Goal: Task Accomplishment & Management: Manage account settings

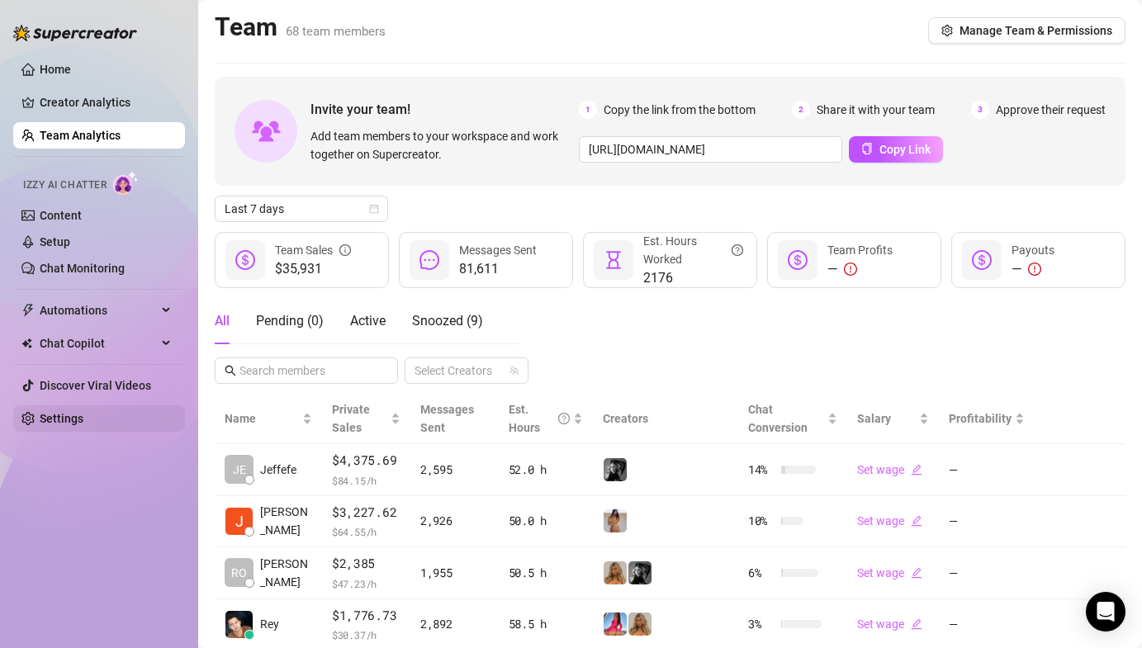
click at [79, 414] on link "Settings" at bounding box center [62, 418] width 44 height 13
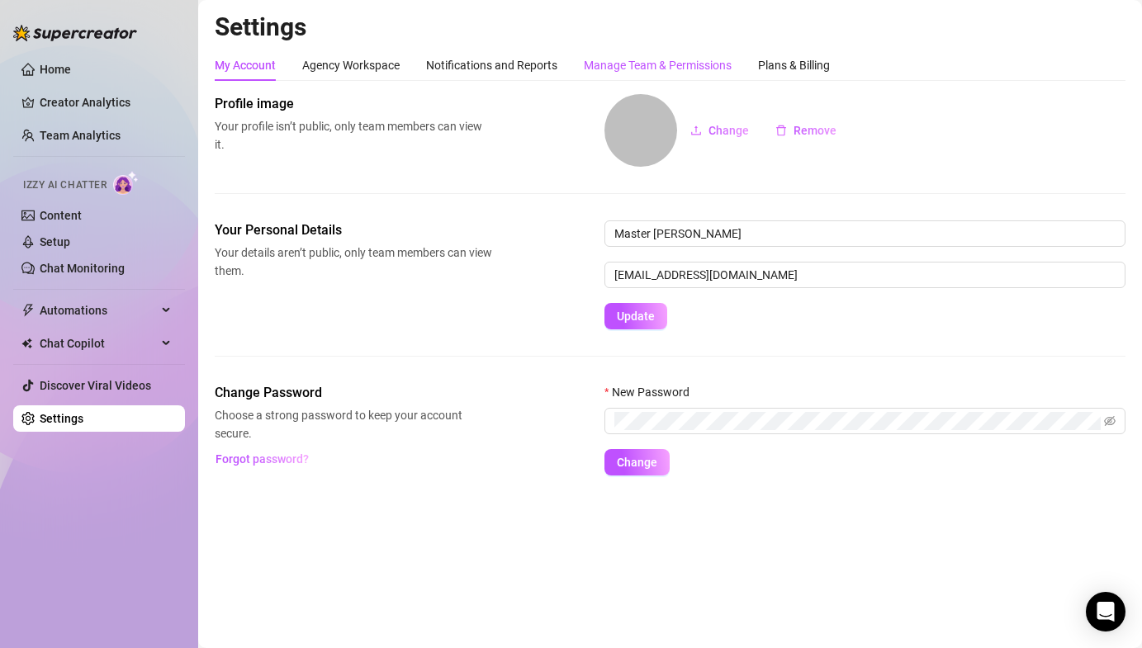
click at [669, 66] on div "Manage Team & Permissions" at bounding box center [658, 65] width 148 height 18
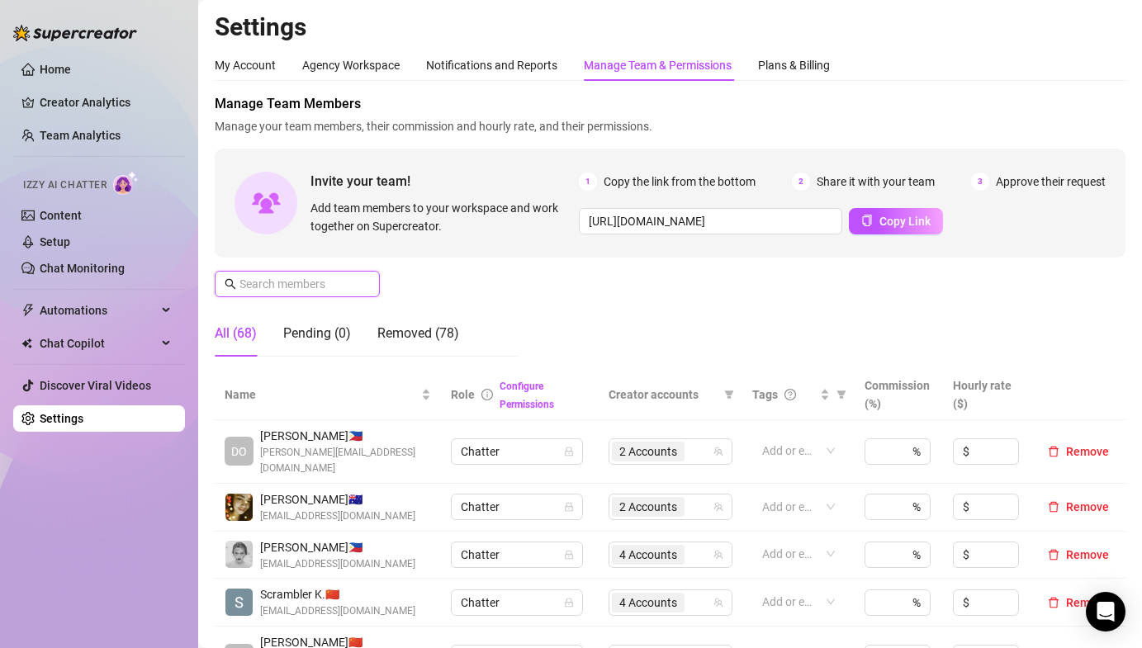
click at [299, 279] on input "text" at bounding box center [297, 284] width 117 height 18
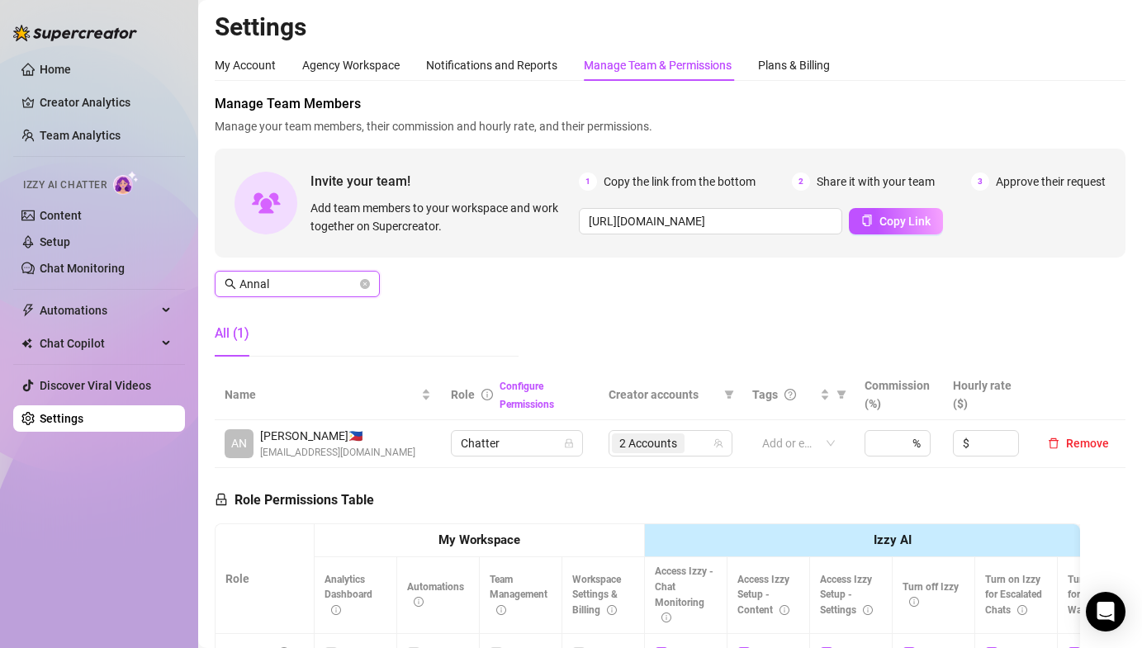
drag, startPoint x: 659, startPoint y: 452, endPoint x: 627, endPoint y: 405, distance: 56.6
click at [658, 452] on span "2 Accounts" at bounding box center [648, 443] width 73 height 20
type input "Annal"
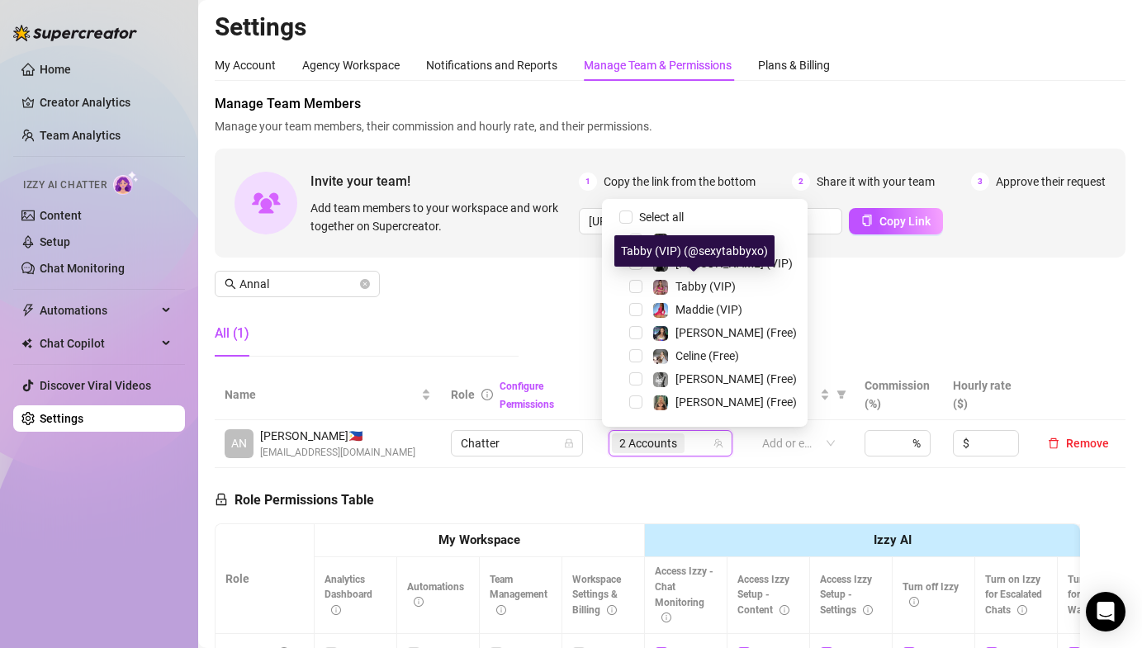
click at [617, 210] on span at bounding box center [616, 217] width 20 height 20
click at [623, 215] on input "Select all" at bounding box center [625, 217] width 13 height 13
checkbox input "false"
click at [635, 243] on span "Select tree node" at bounding box center [635, 240] width 13 height 13
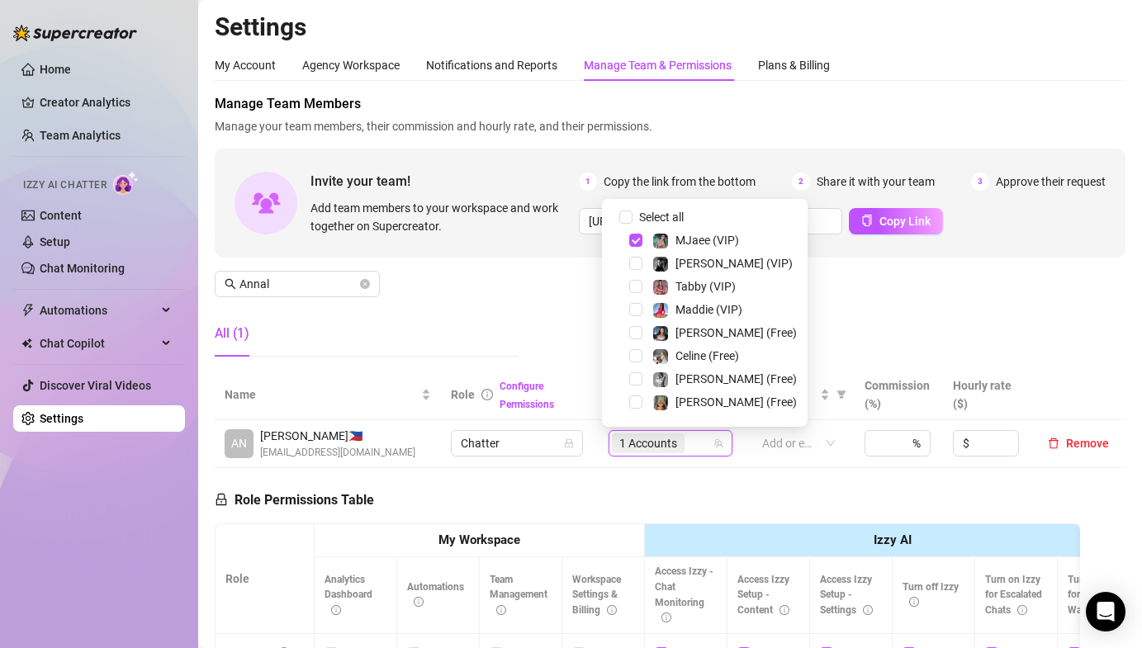
click at [929, 292] on div "Manage Team Members Manage your team members, their commission and hourly rate,…" at bounding box center [670, 232] width 911 height 276
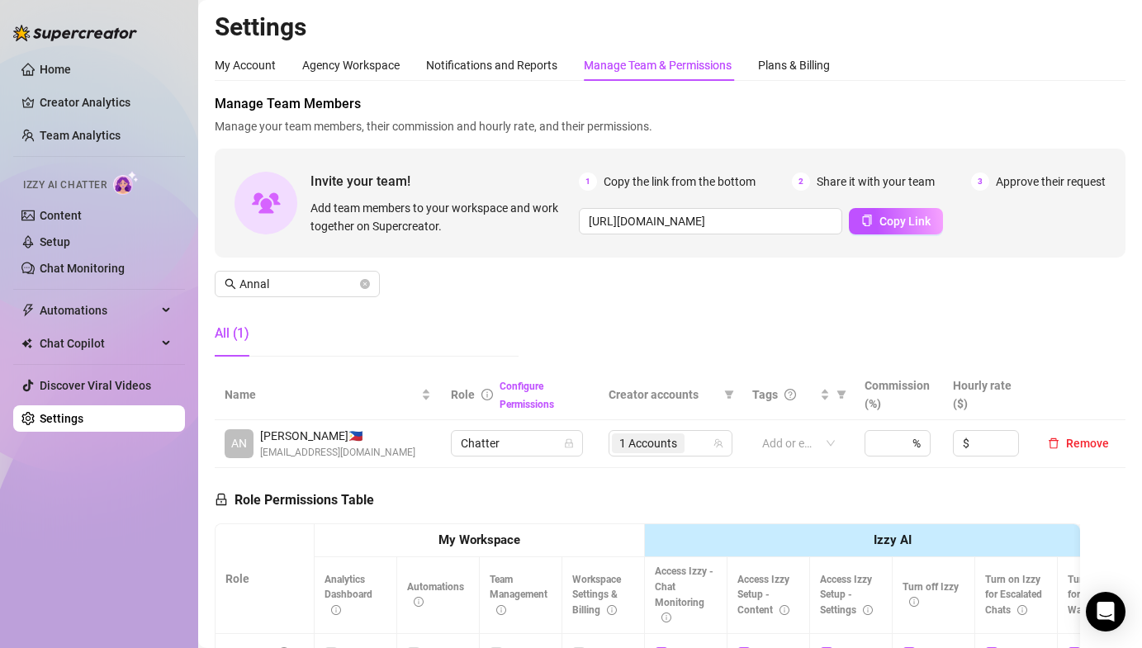
click at [82, 505] on div "Home Creator Analytics Team Analytics Izzy AI Chatter Content Setup Chat Monito…" at bounding box center [99, 316] width 172 height 633
click at [477, 305] on div "Manage Team Members Manage your team members, their commission and hourly rate,…" at bounding box center [670, 232] width 911 height 276
click at [362, 285] on icon "close-circle" at bounding box center [365, 284] width 10 height 10
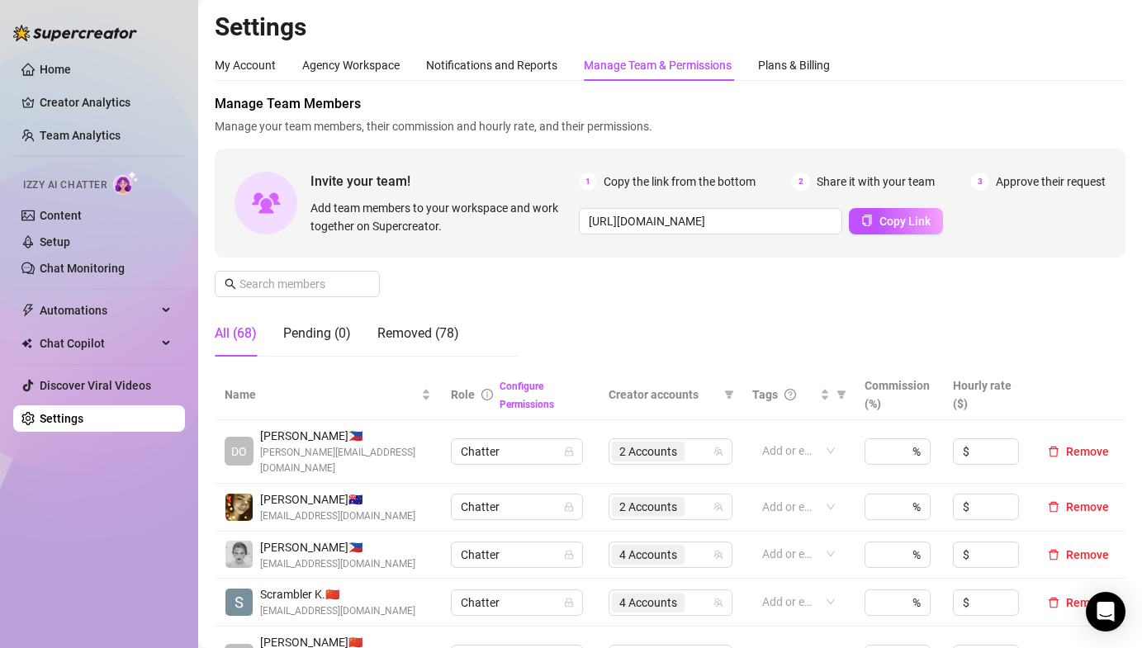
click at [630, 299] on div "Manage Team Members Manage your team members, their commission and hourly rate,…" at bounding box center [670, 232] width 911 height 276
click at [533, 17] on h2 "Settings" at bounding box center [670, 27] width 911 height 31
click at [493, 266] on div "Manage Team Members Manage your team members, their commission and hourly rate,…" at bounding box center [670, 232] width 911 height 276
click at [98, 142] on link "Team Analytics" at bounding box center [80, 135] width 81 height 13
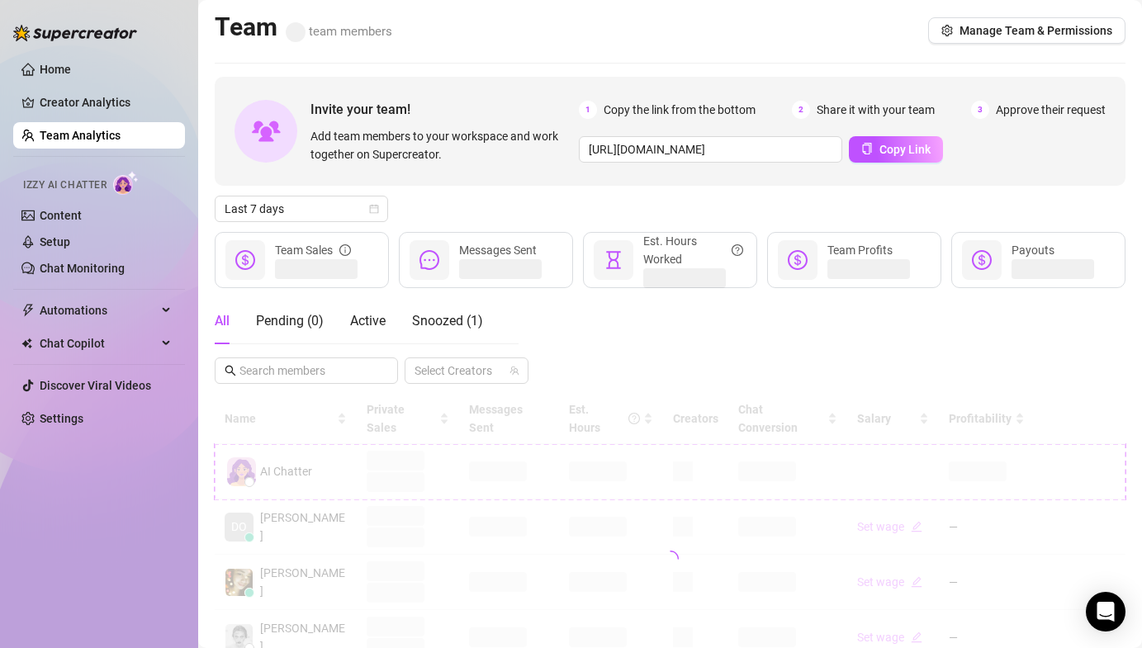
click at [319, 194] on div "Invite your team! Add team members to your workspace and work together on Super…" at bounding box center [670, 560] width 911 height 967
click at [316, 209] on span "Last 7 days" at bounding box center [302, 208] width 154 height 25
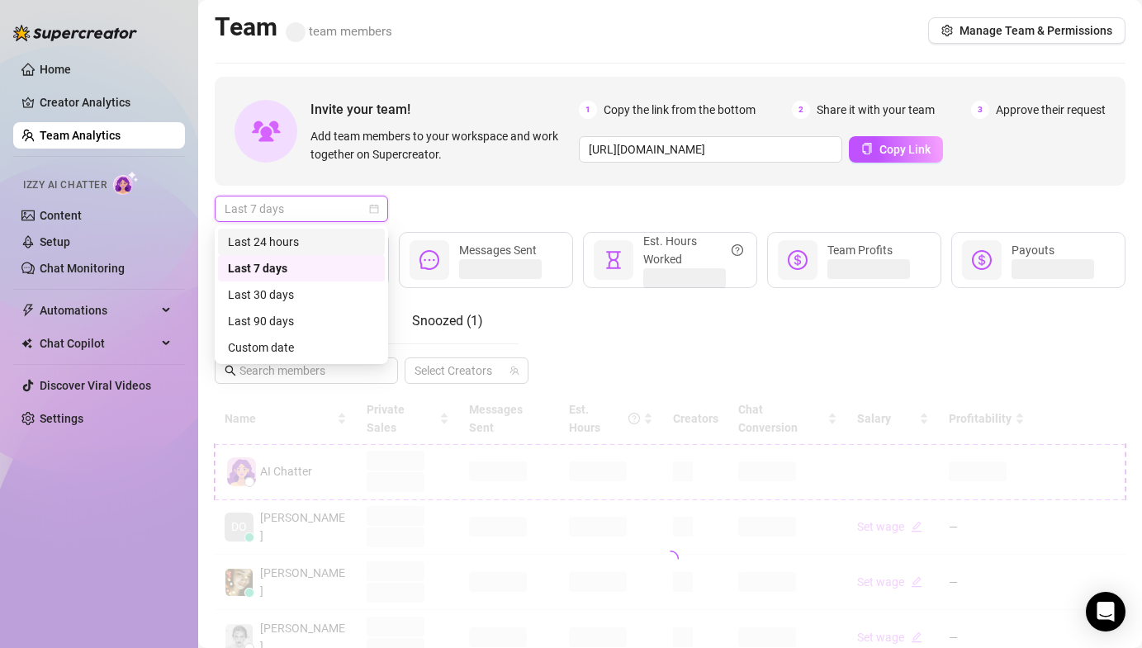
click at [310, 243] on div "Last 24 hours" at bounding box center [301, 242] width 147 height 18
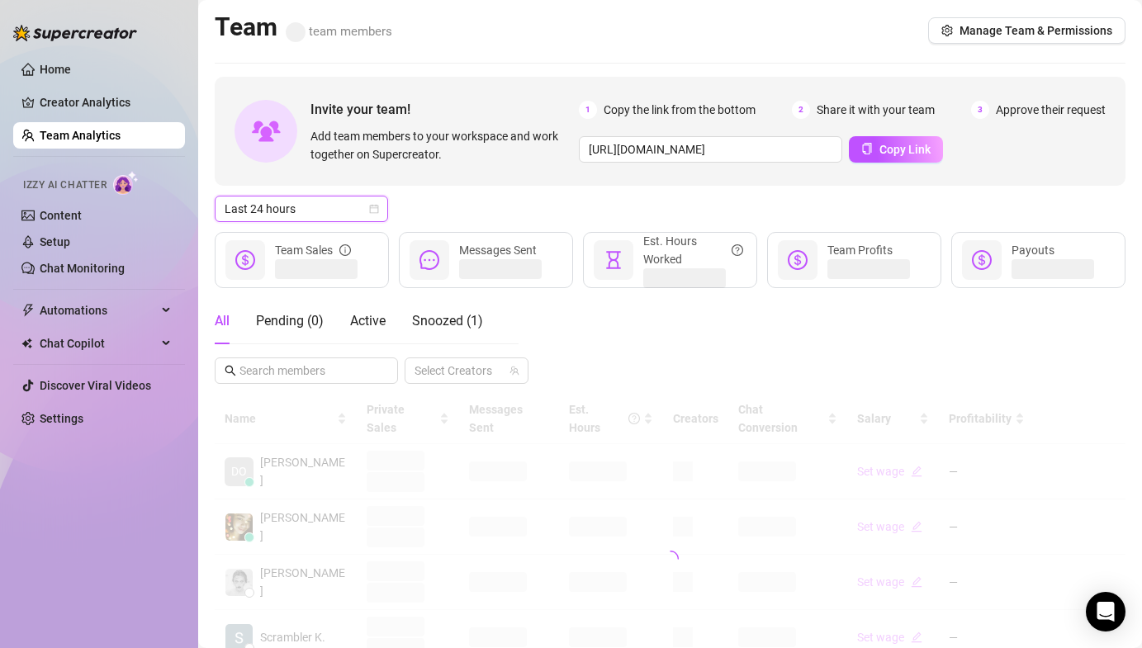
click at [472, 197] on div "Last 24 hours Last 24 hours" at bounding box center [670, 209] width 911 height 26
click at [376, 313] on span "Active" at bounding box center [367, 321] width 35 height 16
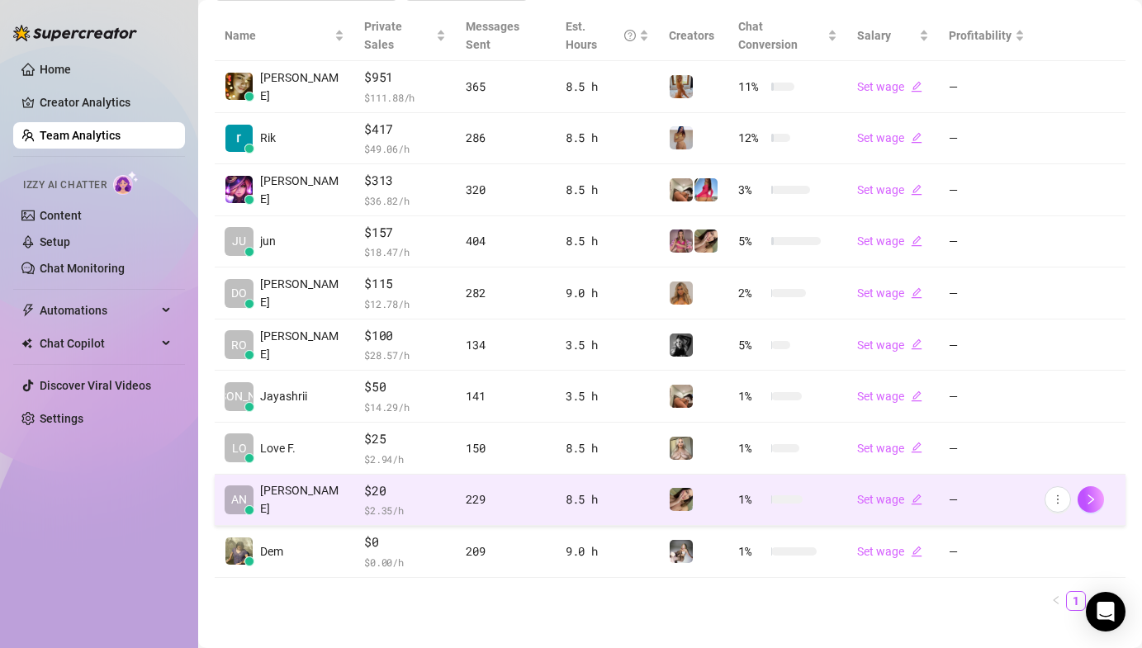
scroll to position [390, 0]
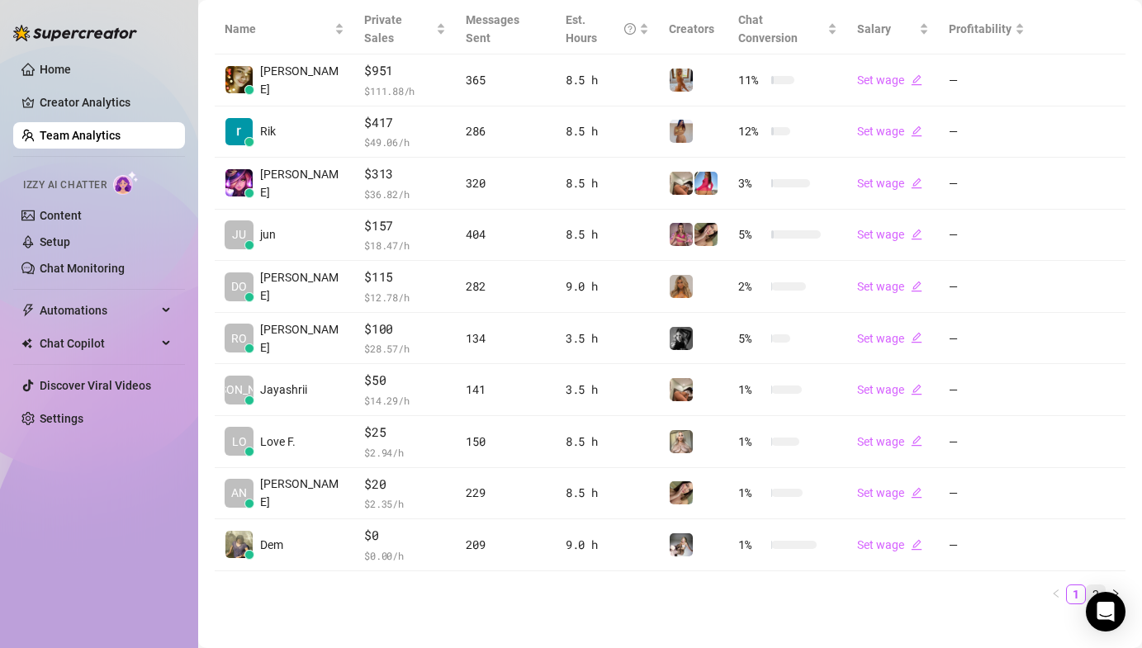
click at [1086, 585] on link "2" at bounding box center [1095, 594] width 18 height 18
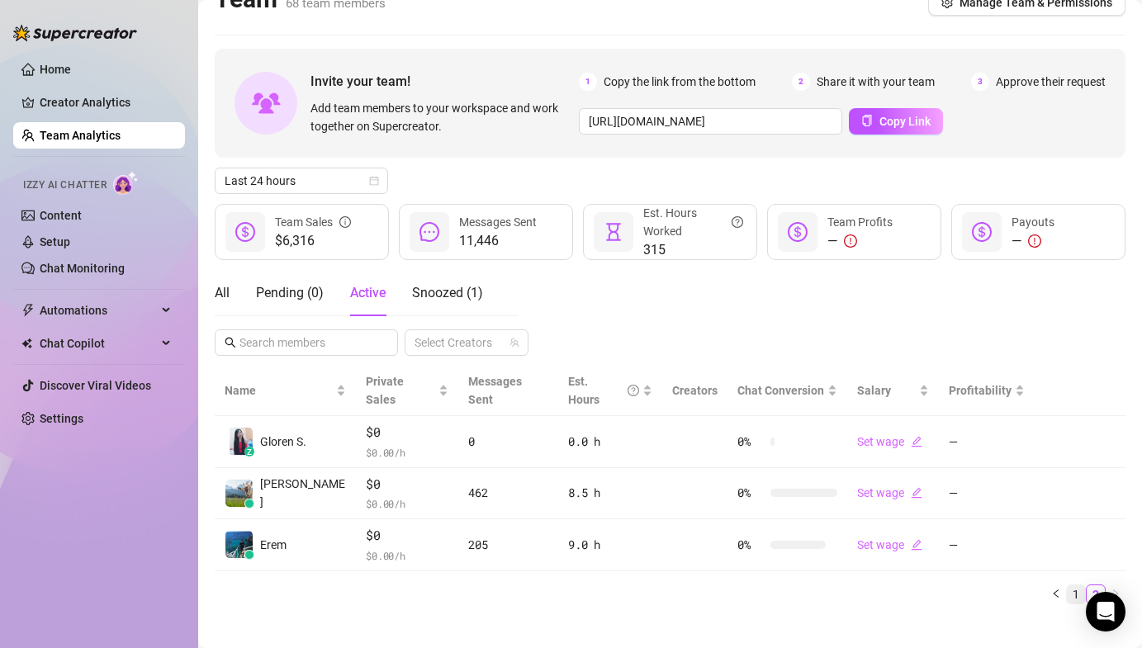
click at [1067, 585] on link "1" at bounding box center [1076, 594] width 18 height 18
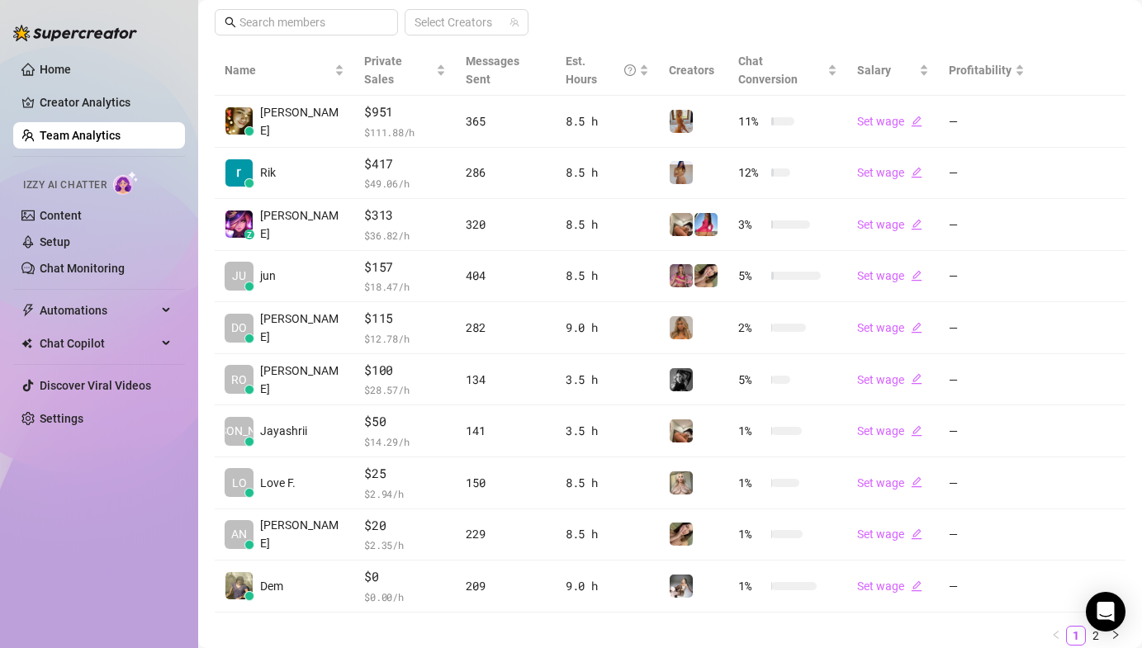
scroll to position [341, 0]
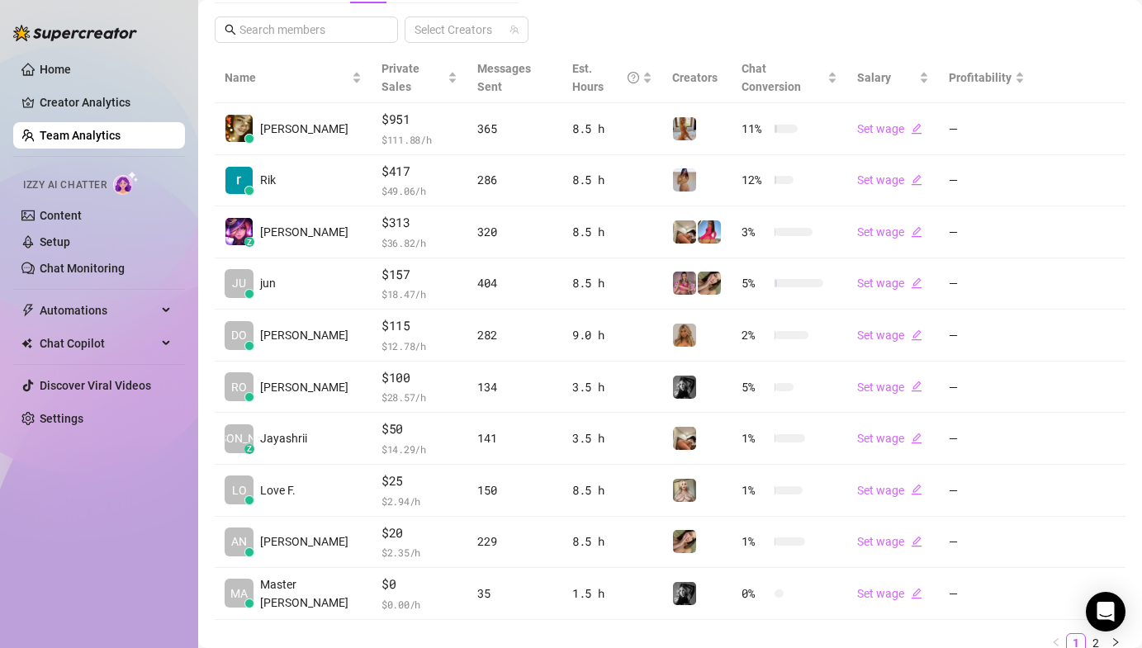
click at [374, 633] on ul "1 2" at bounding box center [670, 643] width 911 height 20
click at [116, 505] on div "Home Creator Analytics Team Analytics Izzy AI Chatter Content Setup Chat Monito…" at bounding box center [99, 316] width 172 height 633
click at [1120, 37] on main "Team 68 team members Manage Team & Permissions Invite your team! Add team membe…" at bounding box center [670, 187] width 944 height 1057
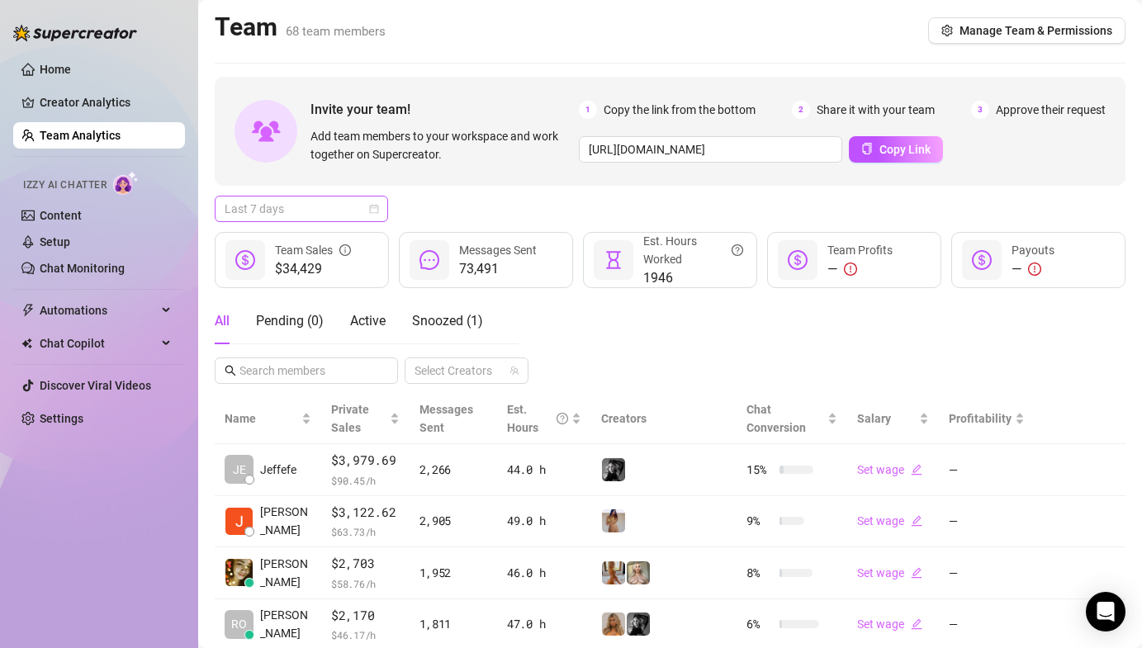
click at [311, 197] on span "Last 7 days" at bounding box center [302, 208] width 154 height 25
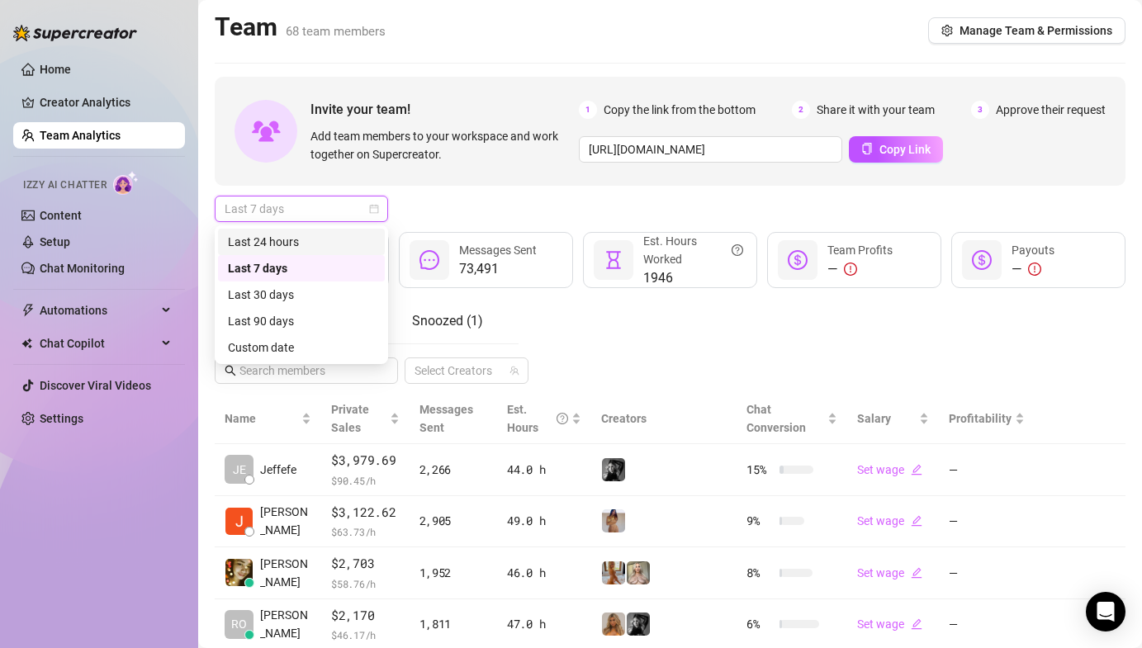
click at [303, 235] on div "Last 24 hours" at bounding box center [301, 242] width 147 height 18
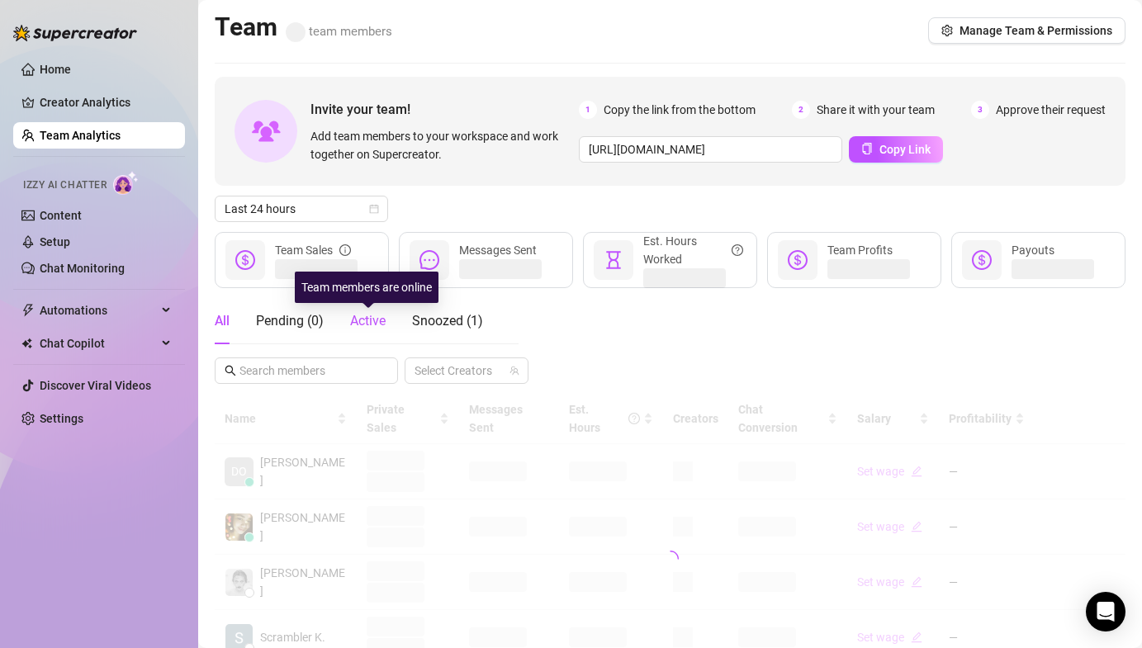
click at [370, 315] on span "Active" at bounding box center [367, 321] width 35 height 16
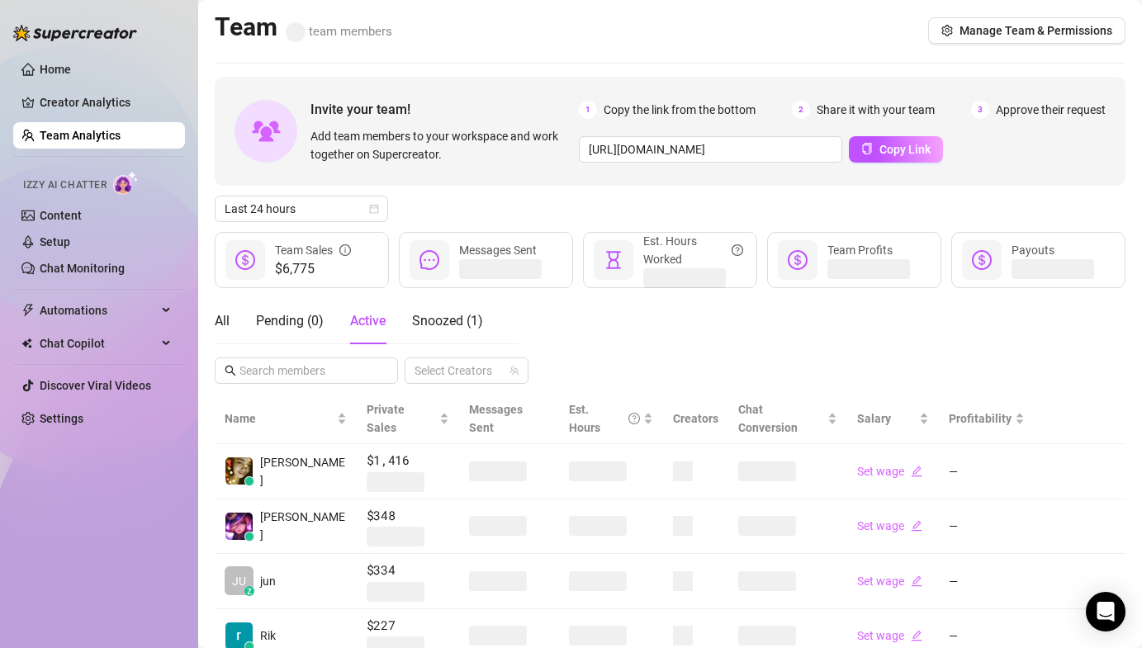
click at [727, 214] on div "Last 24 hours" at bounding box center [670, 209] width 911 height 26
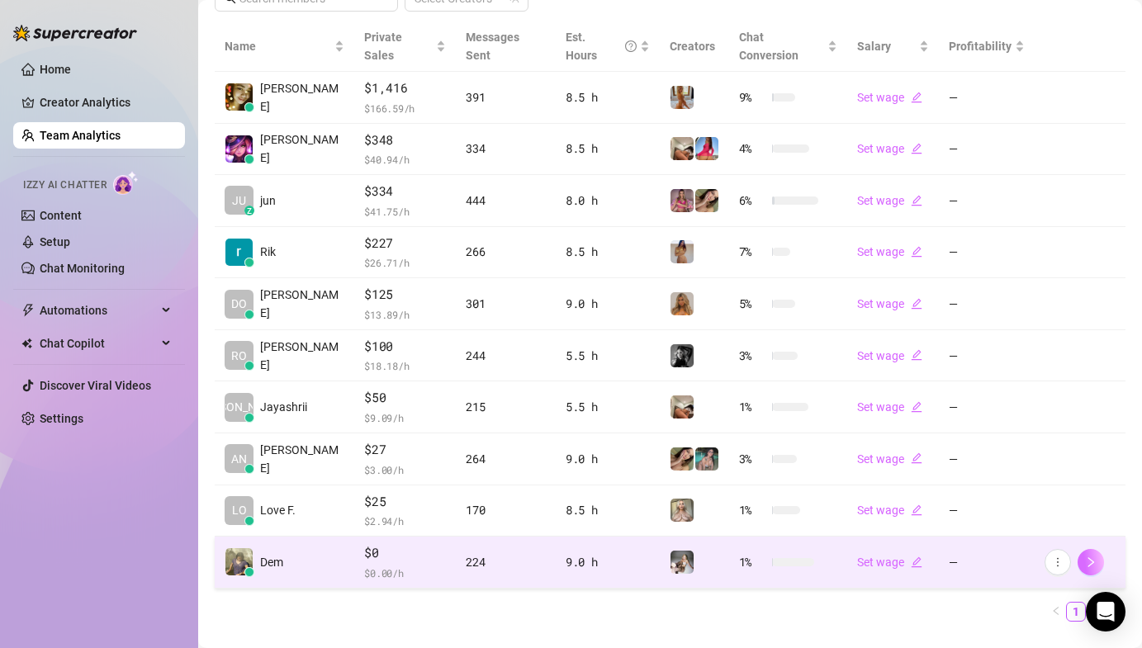
scroll to position [390, 0]
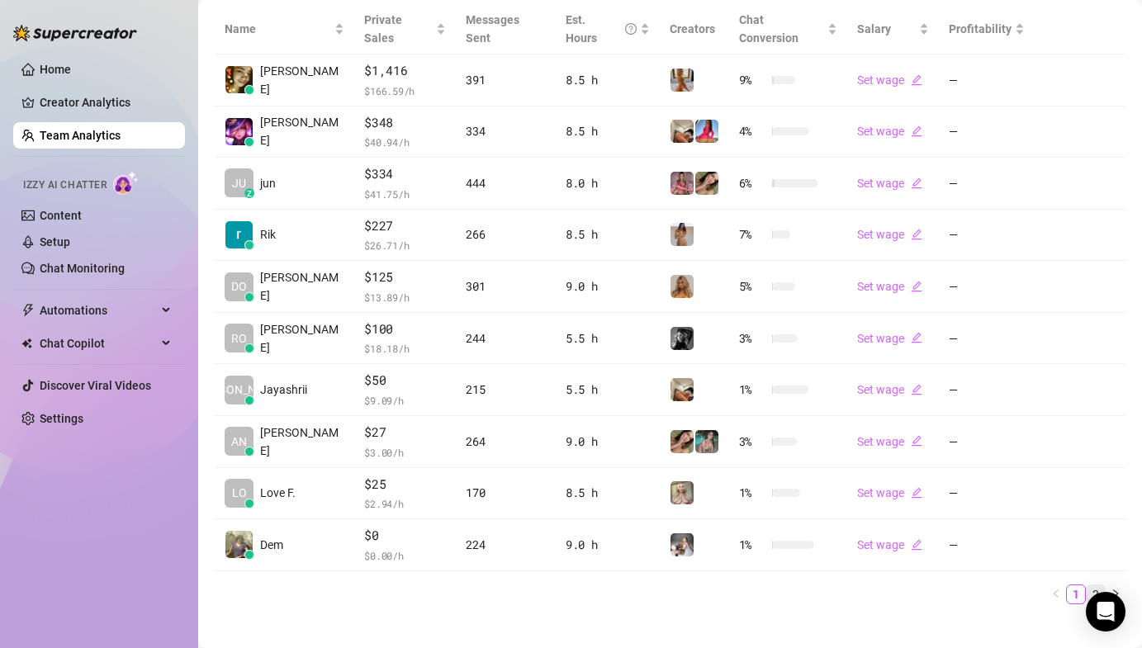
click at [1086, 585] on link "2" at bounding box center [1095, 594] width 18 height 18
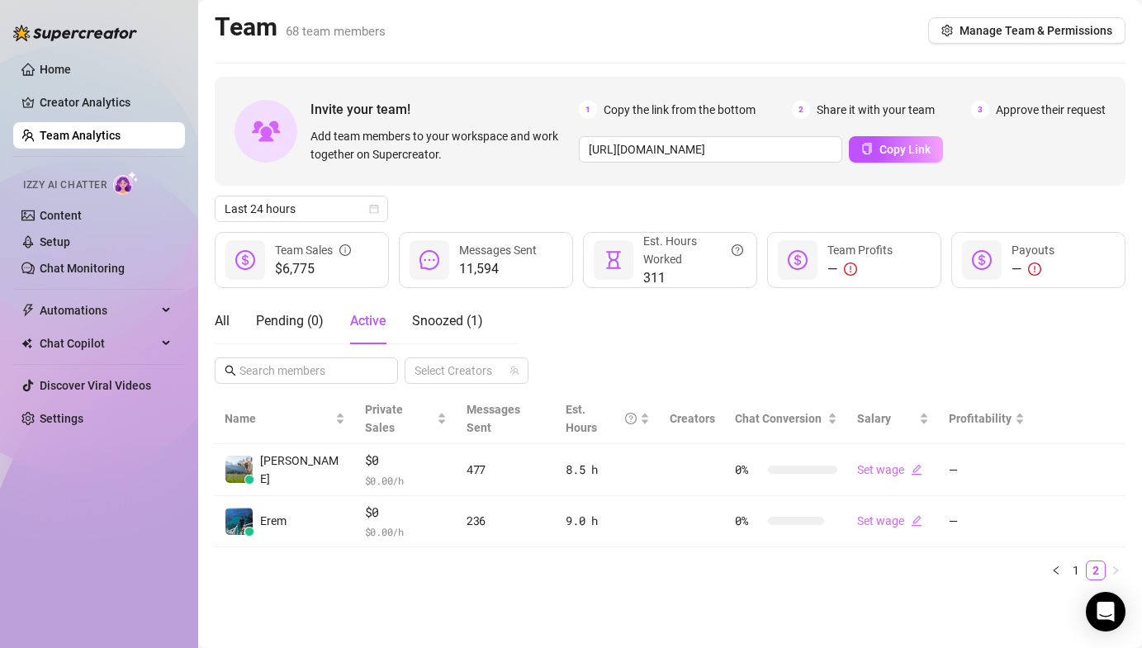
scroll to position [0, 0]
click at [1080, 561] on link "1" at bounding box center [1076, 570] width 18 height 18
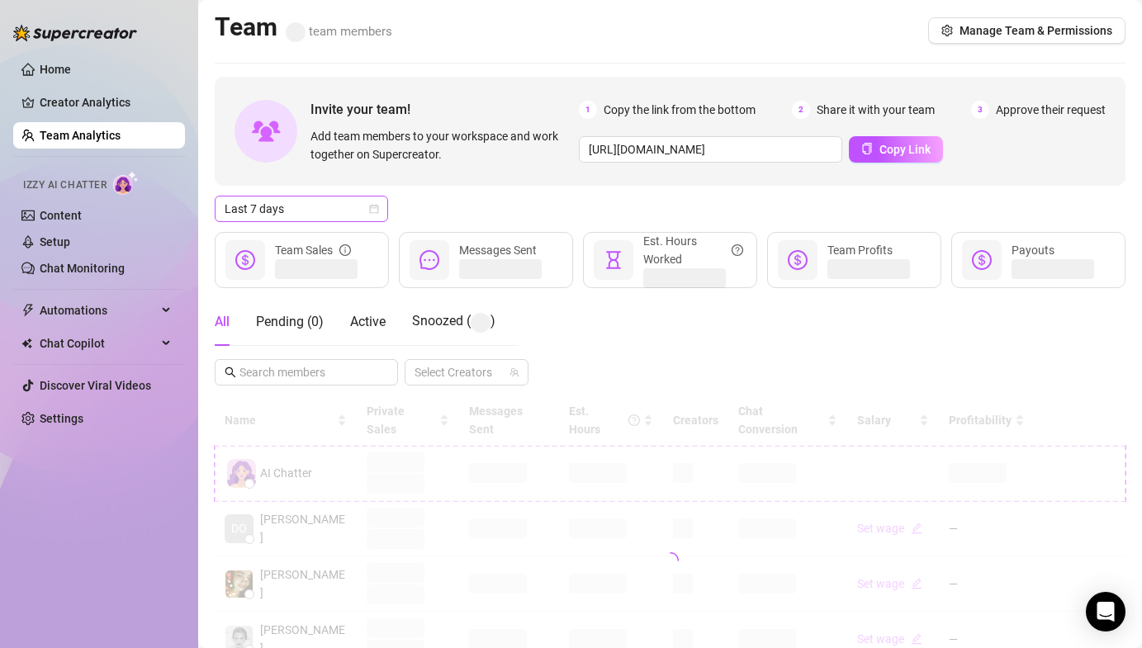
click at [291, 196] on span "Last 7 days" at bounding box center [302, 208] width 154 height 25
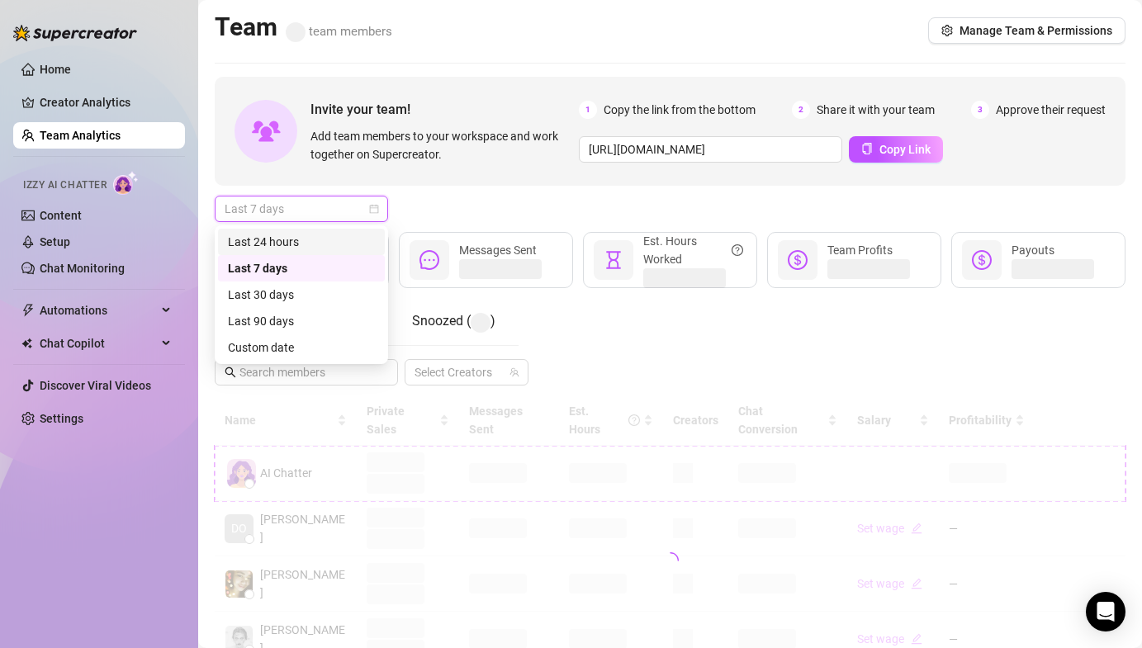
drag, startPoint x: 305, startPoint y: 239, endPoint x: 357, endPoint y: 232, distance: 52.4
click at [305, 239] on div "Last 24 hours" at bounding box center [301, 242] width 147 height 18
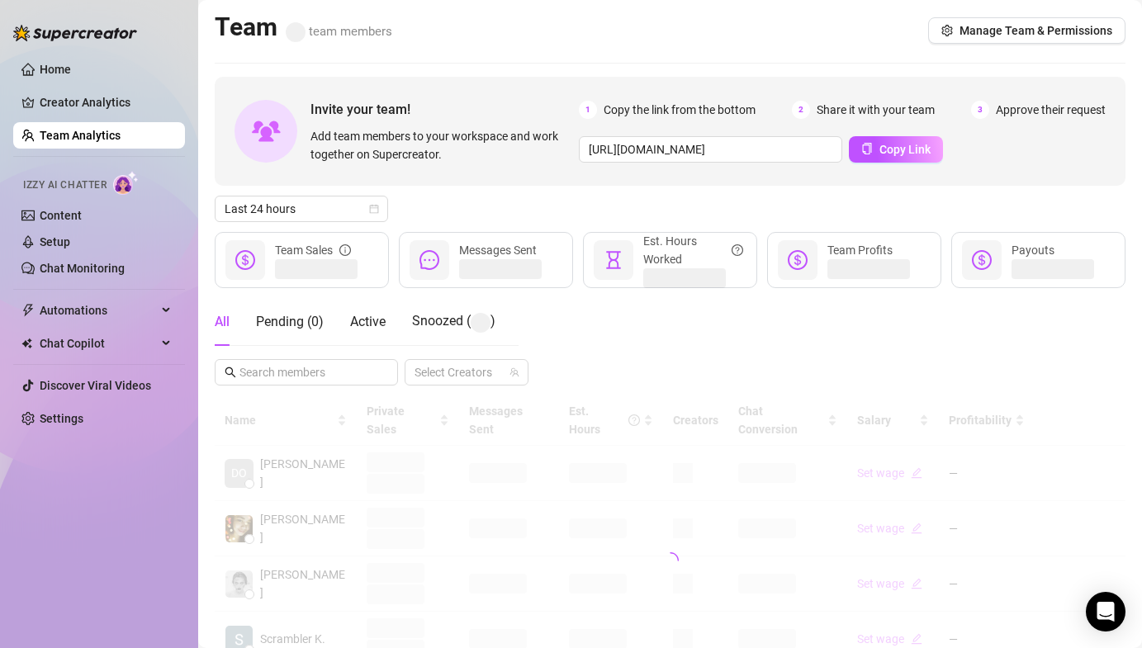
click at [431, 205] on div "Last 24 hours" at bounding box center [670, 209] width 911 height 26
click at [382, 320] on span "Active" at bounding box center [367, 322] width 35 height 16
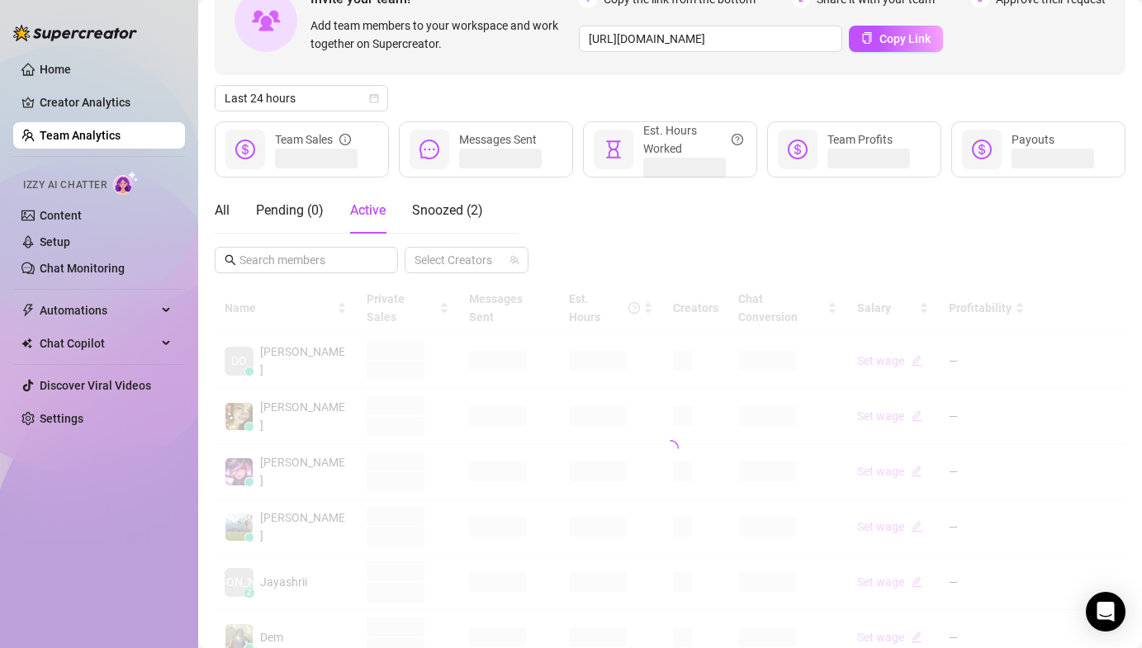
scroll to position [129, 0]
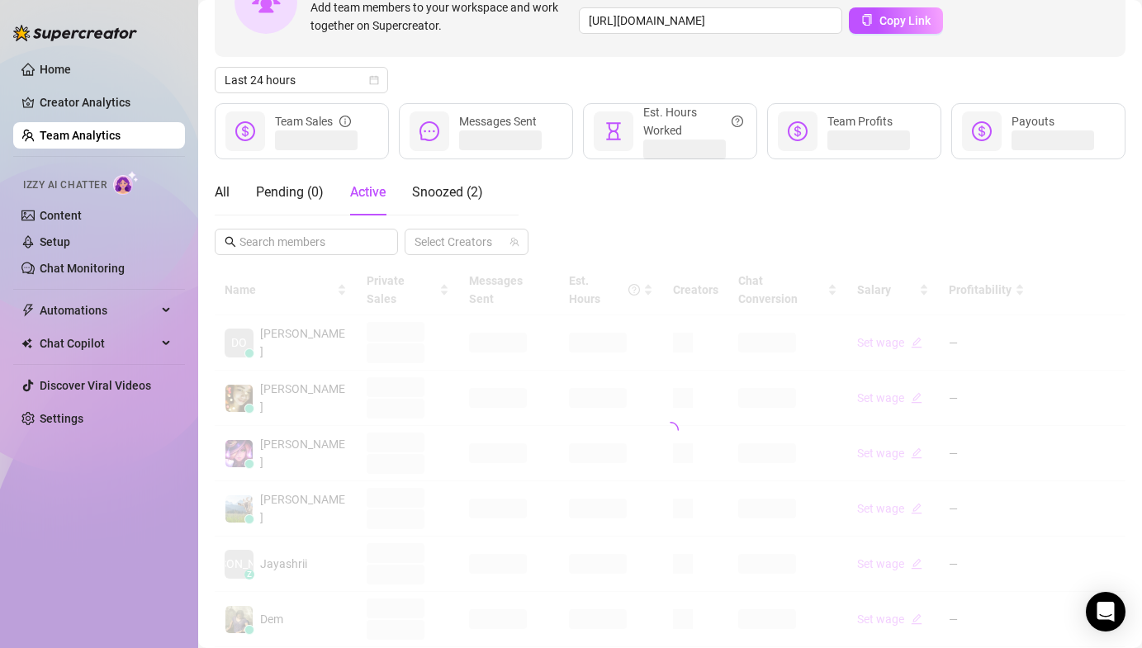
click at [585, 192] on div "All Pending ( 0 ) Active Snoozed ( 2 ) Select Creators" at bounding box center [670, 212] width 911 height 86
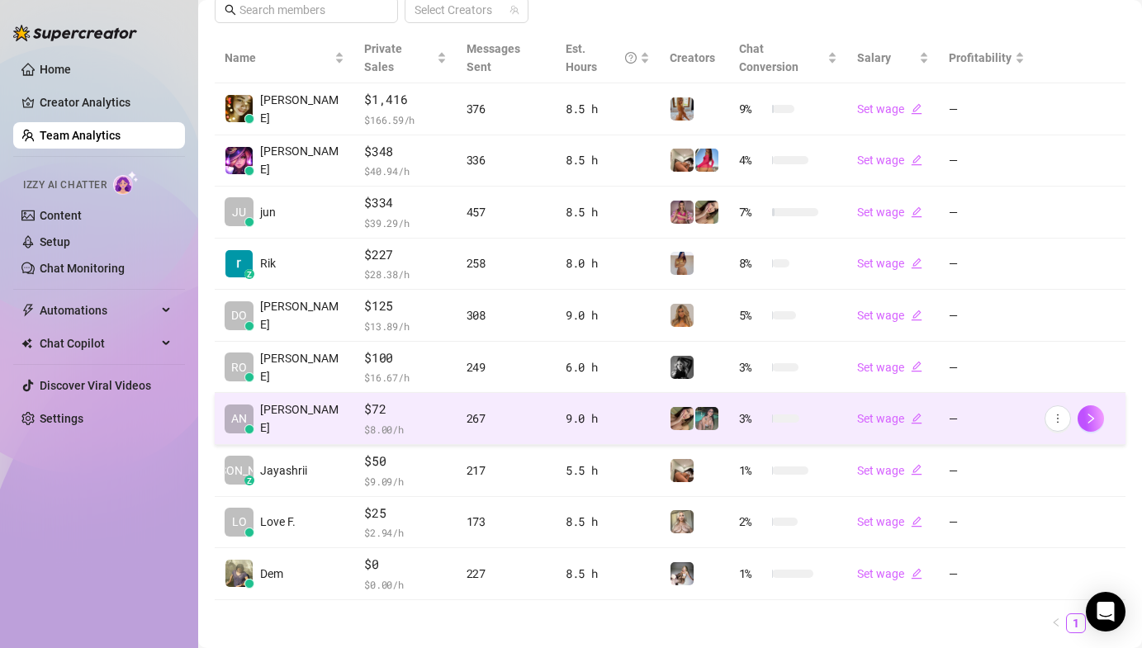
scroll to position [390, 0]
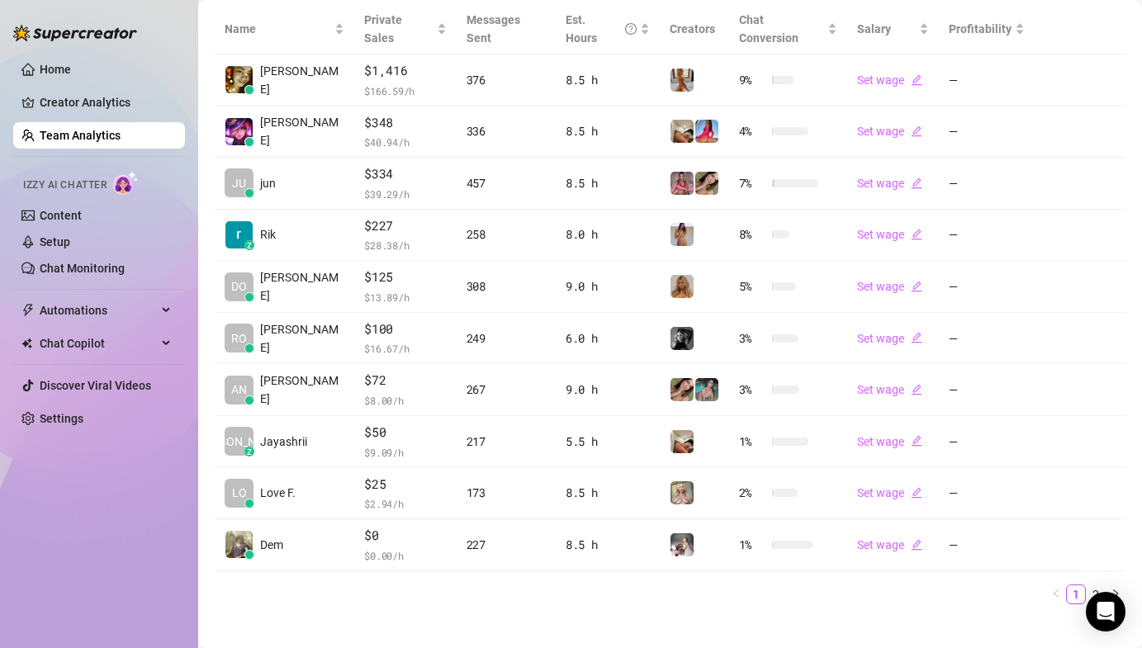
click at [1086, 585] on link "2" at bounding box center [1095, 594] width 18 height 18
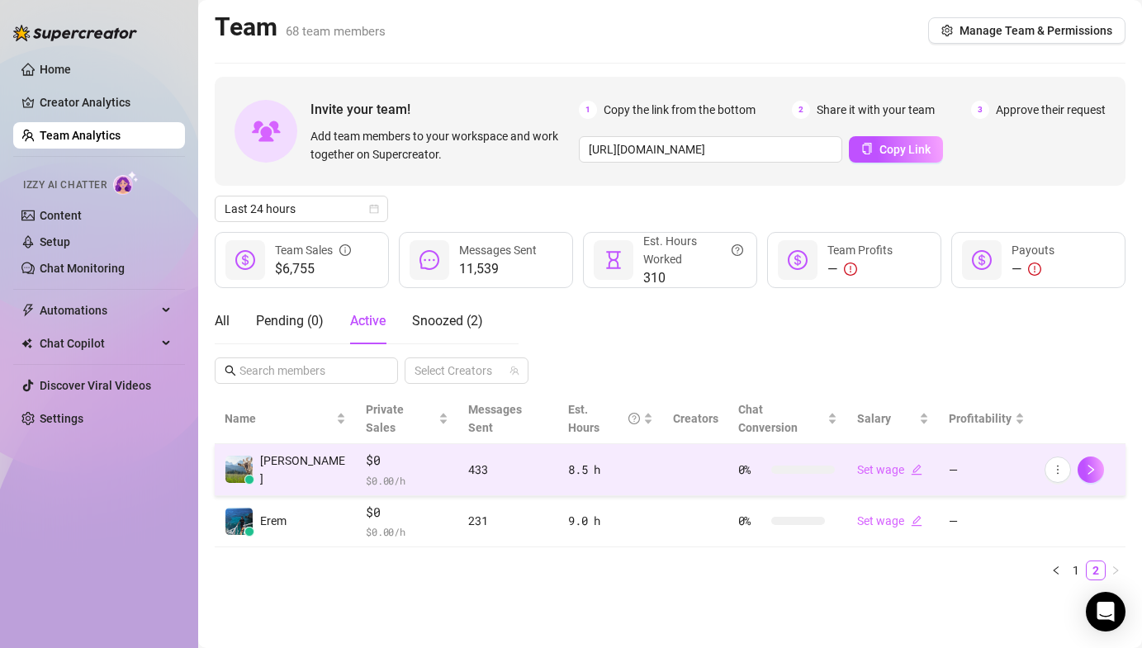
scroll to position [0, 0]
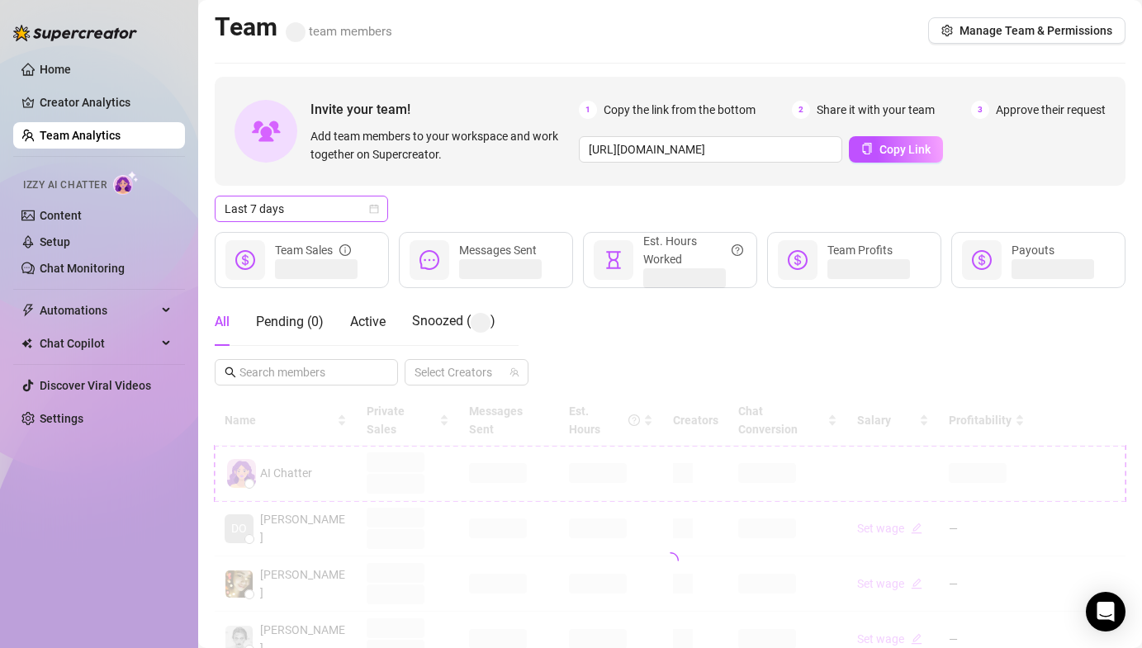
click at [294, 207] on span "Last 7 days" at bounding box center [302, 208] width 154 height 25
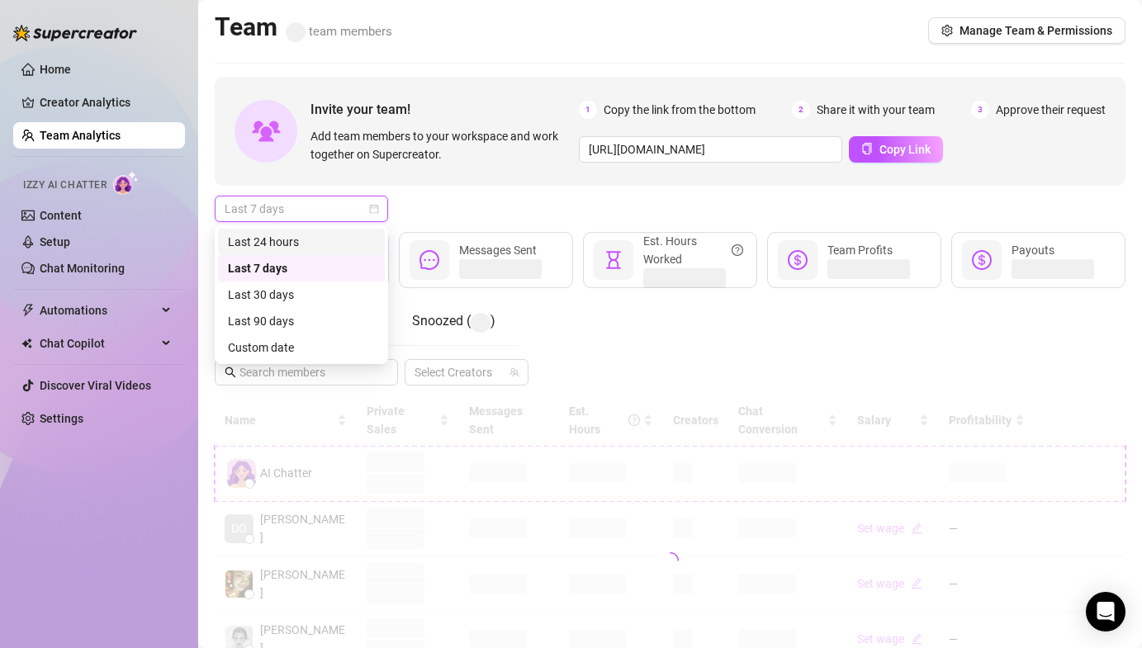
click at [296, 235] on div "Last 24 hours" at bounding box center [301, 242] width 147 height 18
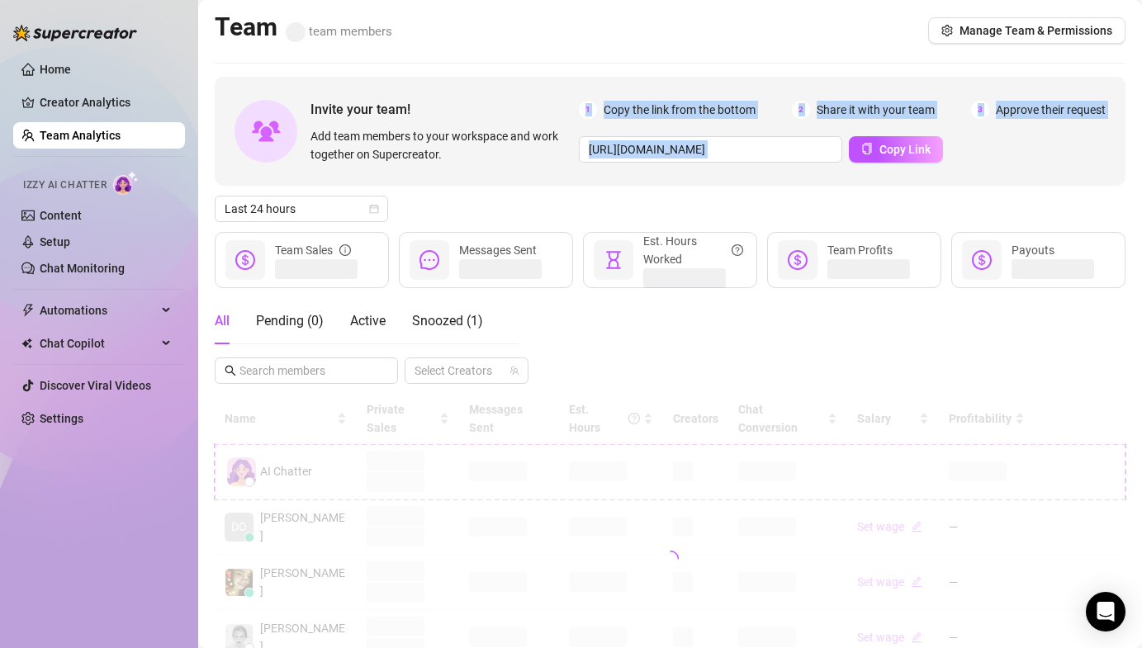
drag, startPoint x: 486, startPoint y: 209, endPoint x: 491, endPoint y: 190, distance: 19.6
click at [491, 190] on div "Invite your team! Add team members to your workspace and work together on Super…" at bounding box center [670, 560] width 911 height 967
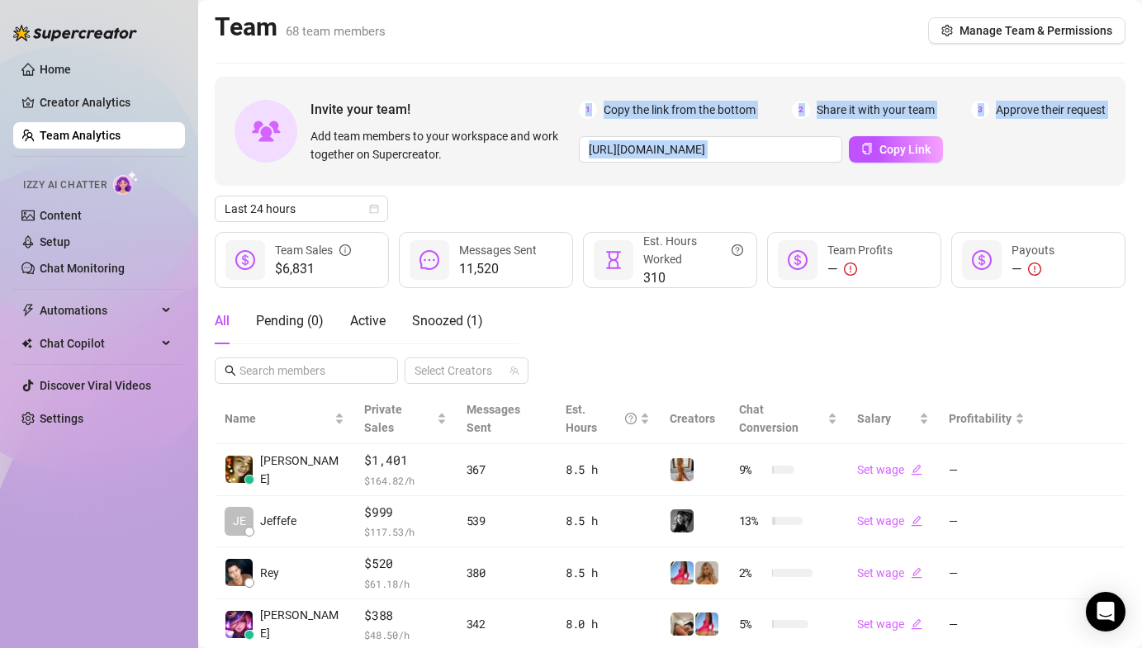
click at [551, 208] on div "Last 24 hours" at bounding box center [670, 209] width 911 height 26
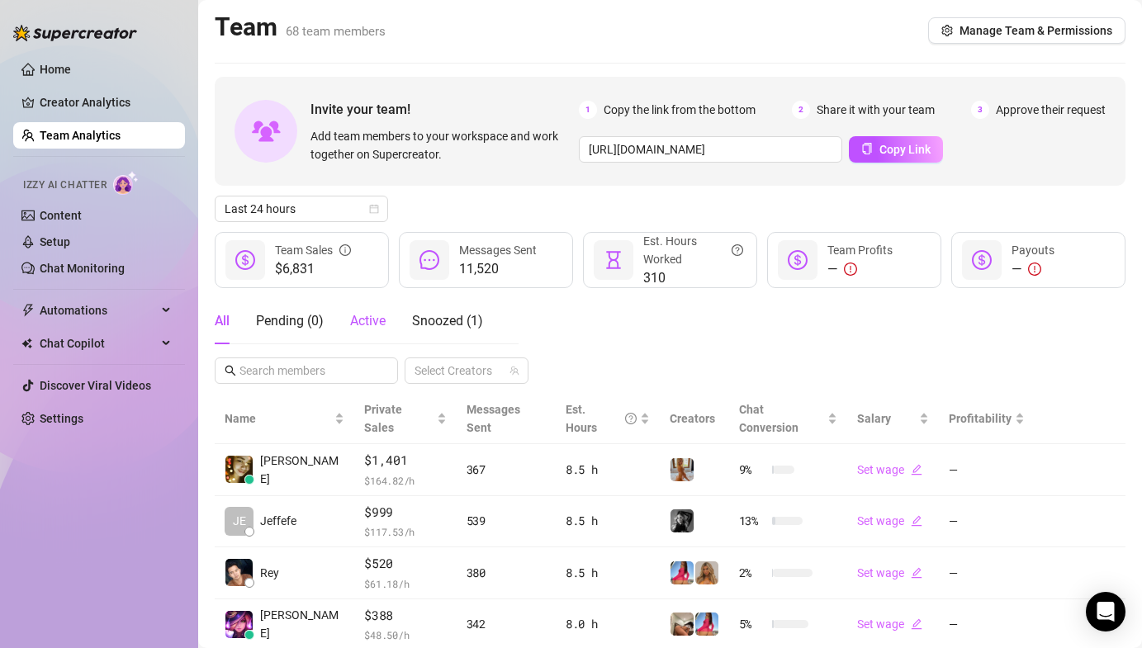
click at [366, 322] on span "Active" at bounding box center [367, 321] width 35 height 16
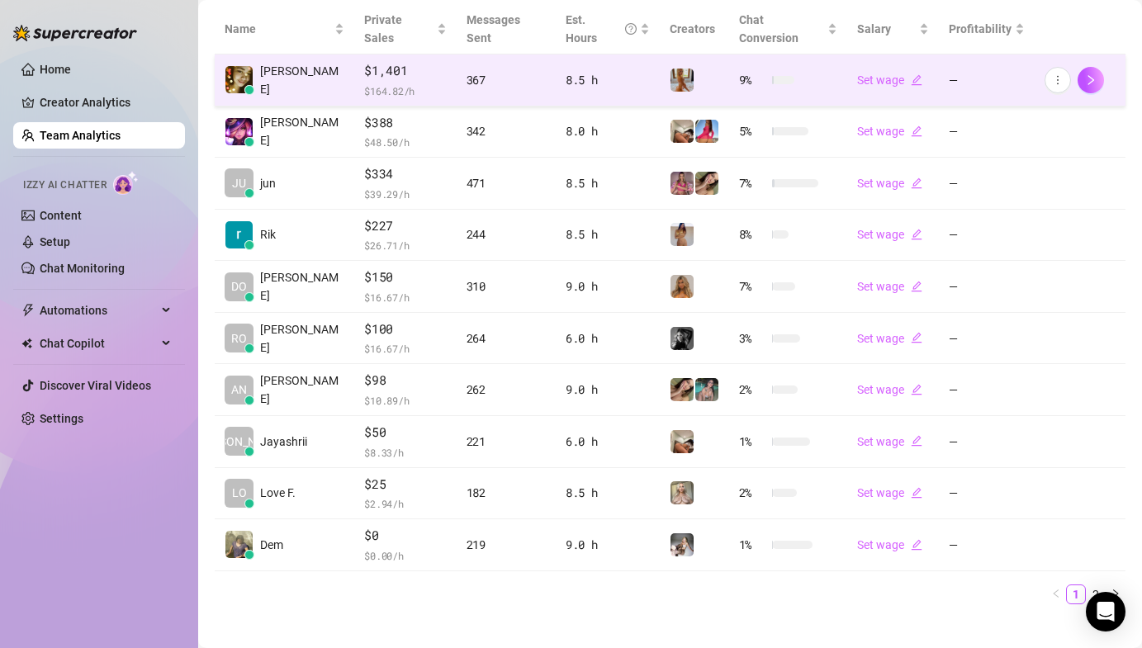
scroll to position [390, 0]
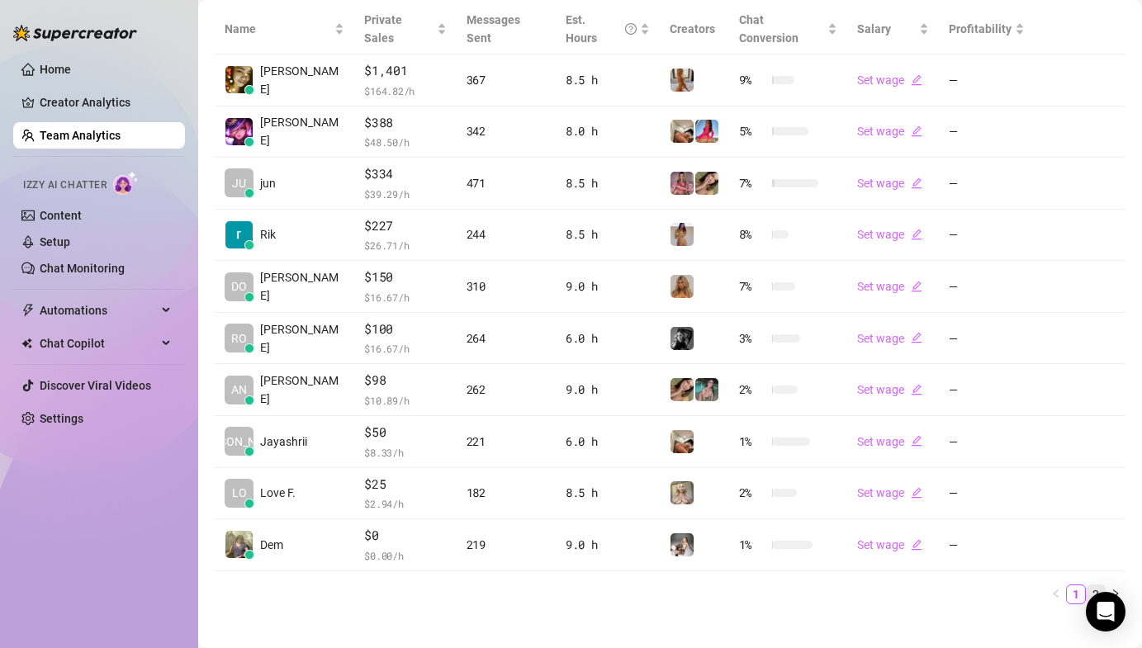
click at [1086, 585] on link "2" at bounding box center [1095, 594] width 18 height 18
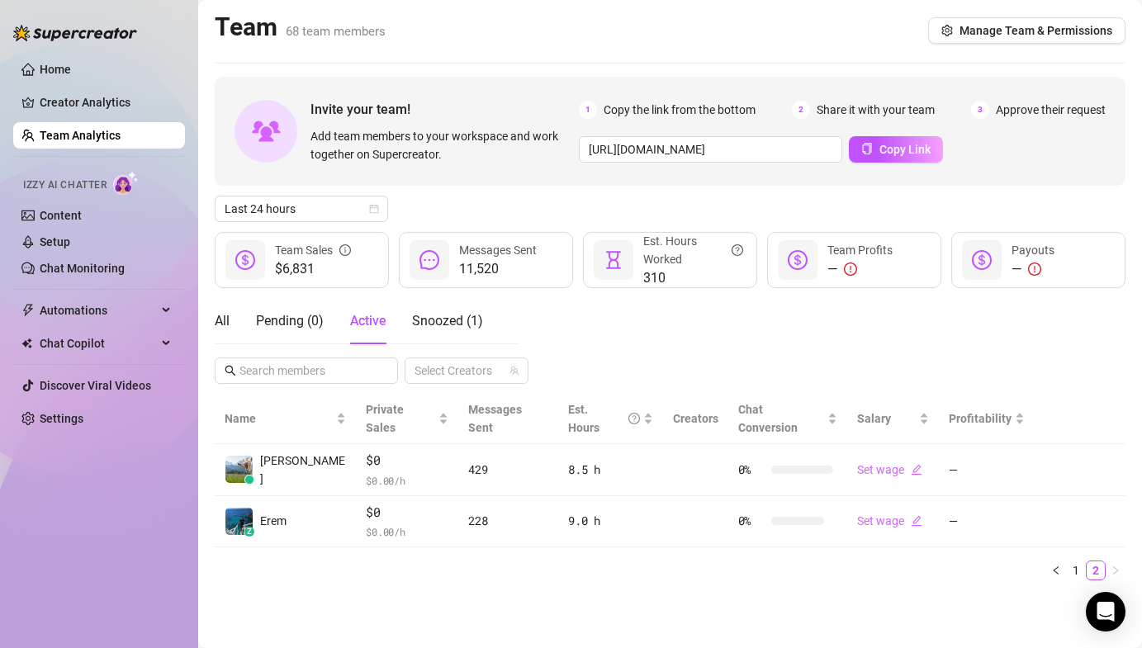
scroll to position [0, 0]
click at [528, 30] on div "Team 68 team members Manage Team & Permissions" at bounding box center [670, 31] width 911 height 38
click at [563, 310] on div "All Pending ( 0 ) Active Snoozed ( 2 ) Select Creators" at bounding box center [670, 341] width 911 height 86
click at [722, 562] on div "Name Private Sales Messages Sent Est. Hours Creators Chat Conversion Salary Pro…" at bounding box center [670, 494] width 911 height 200
